Goal: Task Accomplishment & Management: Use online tool/utility

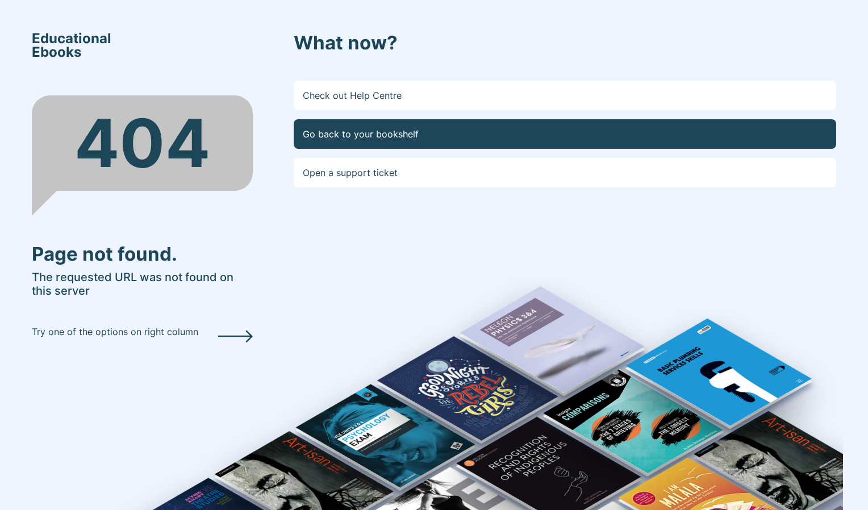
click at [516, 142] on link "Go back to your bookshelf" at bounding box center [565, 134] width 543 height 30
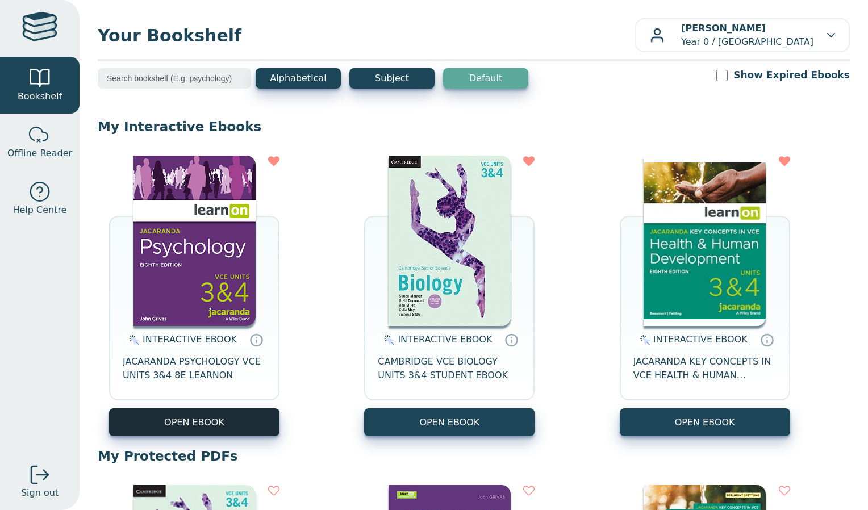
click at [188, 429] on button "OPEN EBOOK" at bounding box center [194, 423] width 171 height 28
